Goal: Go to known website: Go to known website

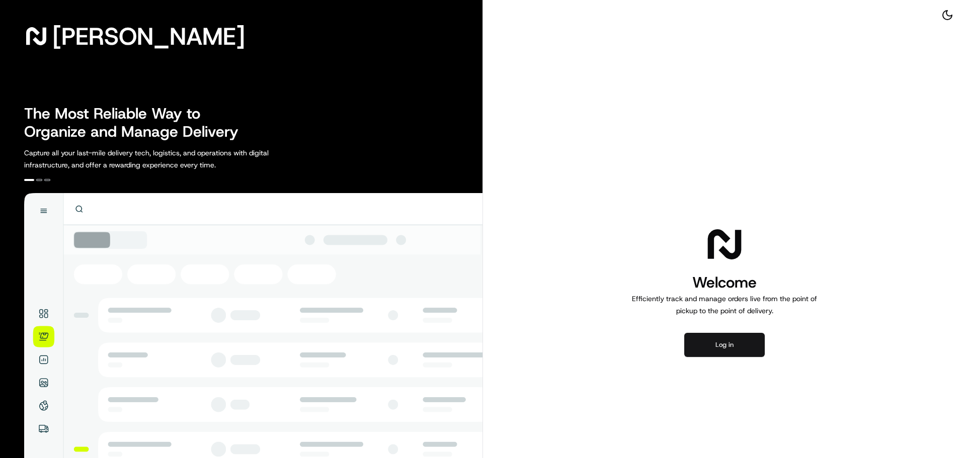
click at [715, 339] on button "Log in" at bounding box center [724, 345] width 80 height 24
